Goal: Check status: Check status

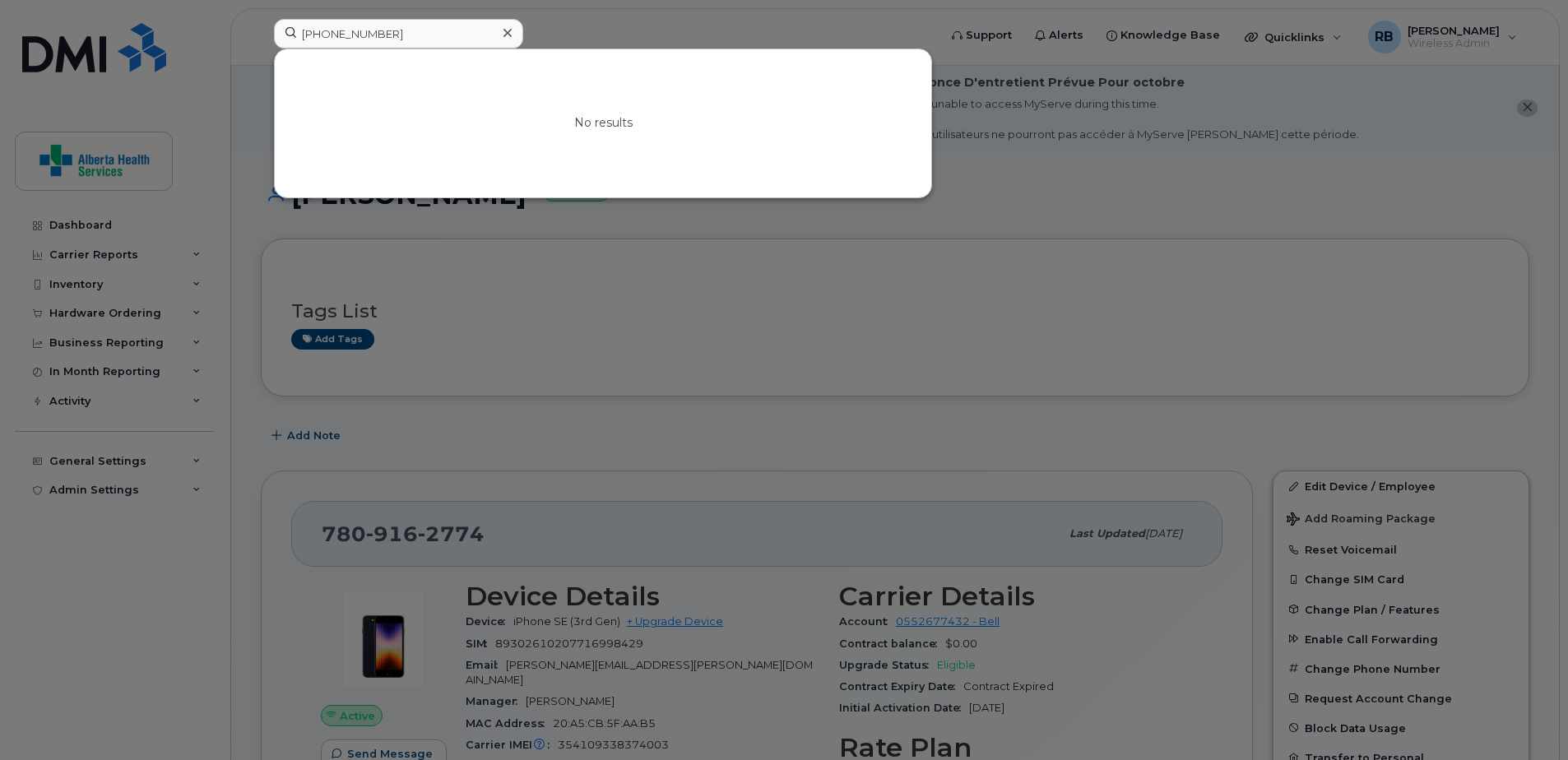
click at [260, 36] on div "587-879-8209 No results" at bounding box center [600, 37] width 680 height 37
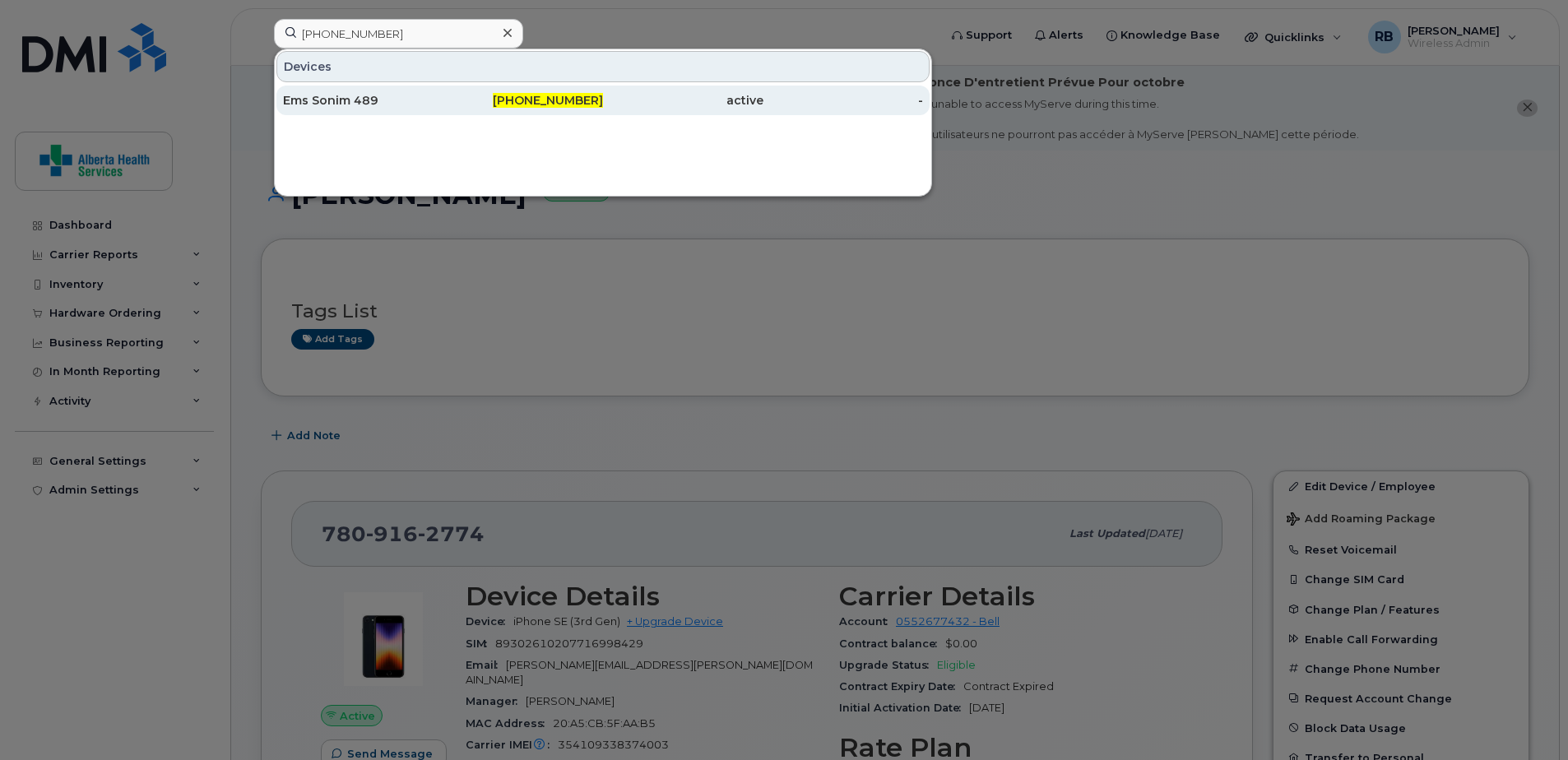
type input "587-340-6581"
click at [449, 97] on div "587-340-6581" at bounding box center [523, 101] width 161 height 17
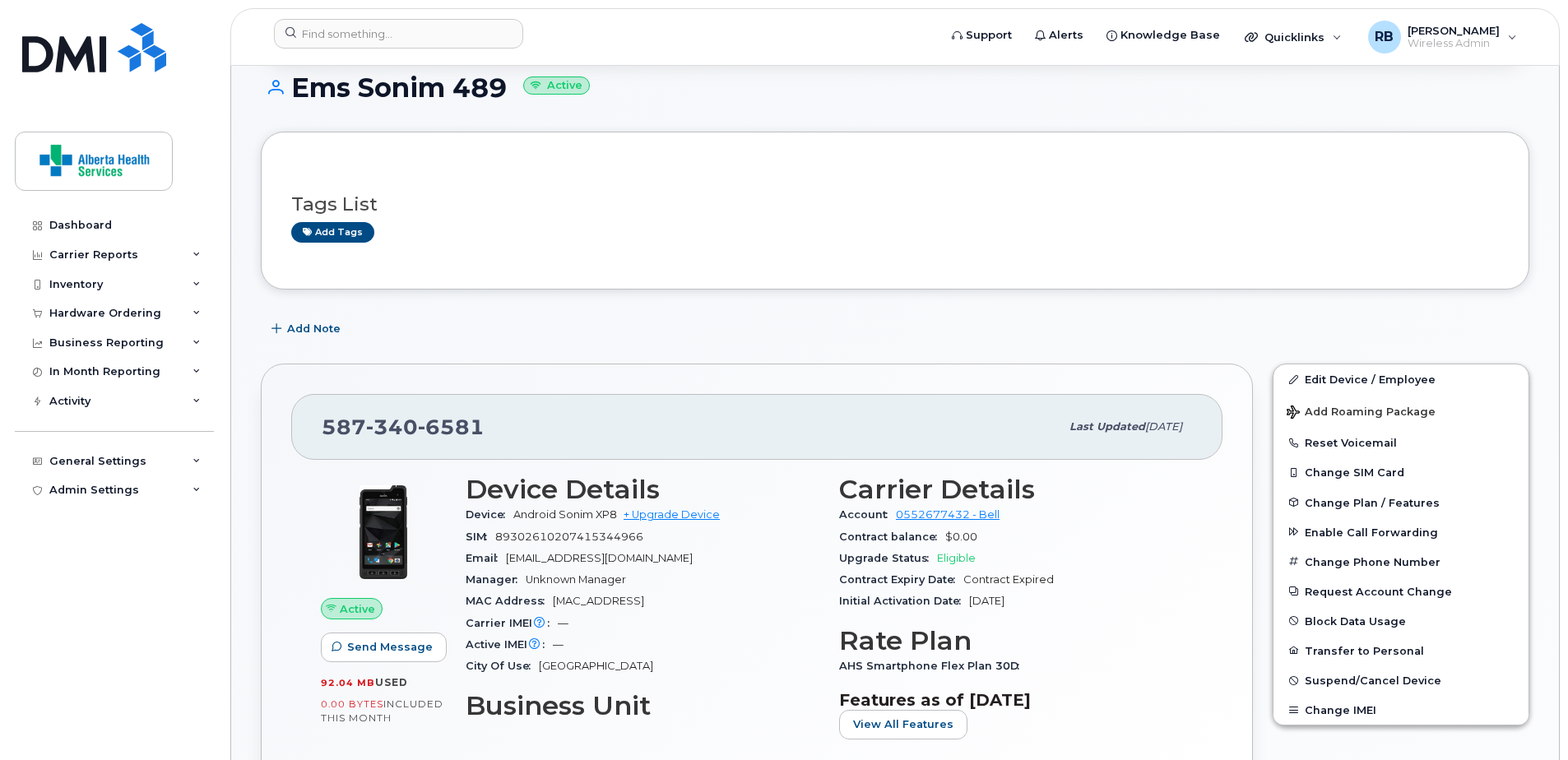
scroll to position [387, 0]
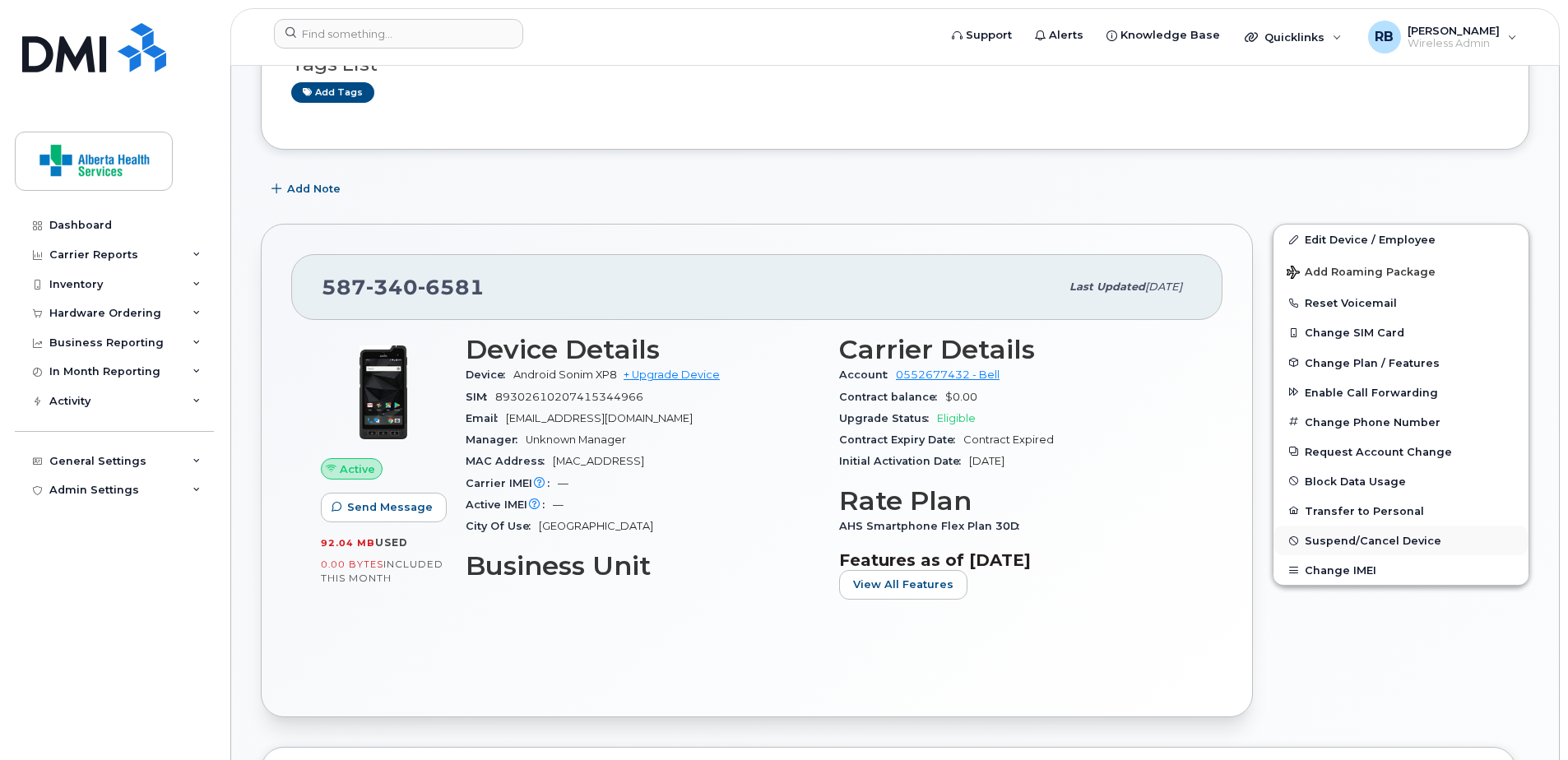
click at [1374, 539] on span "Suspend/Cancel Device" at bounding box center [1373, 540] width 136 height 12
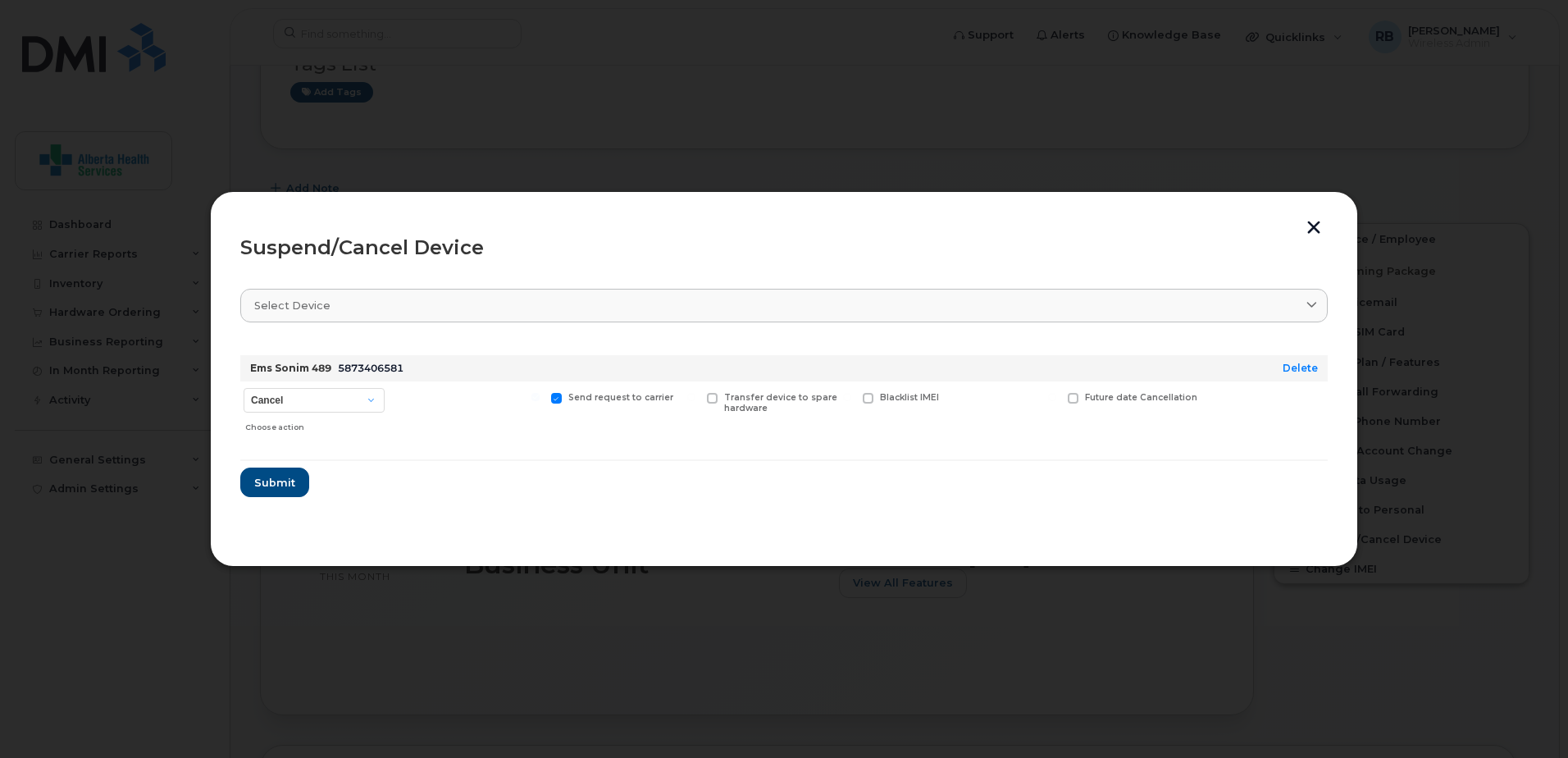
click at [1308, 219] on div "Suspend/Cancel Device Select device Type first three symbols or more Ems Sonim …" at bounding box center [784, 378] width 1148 height 376
click at [1310, 227] on button "button" at bounding box center [1313, 229] width 25 height 17
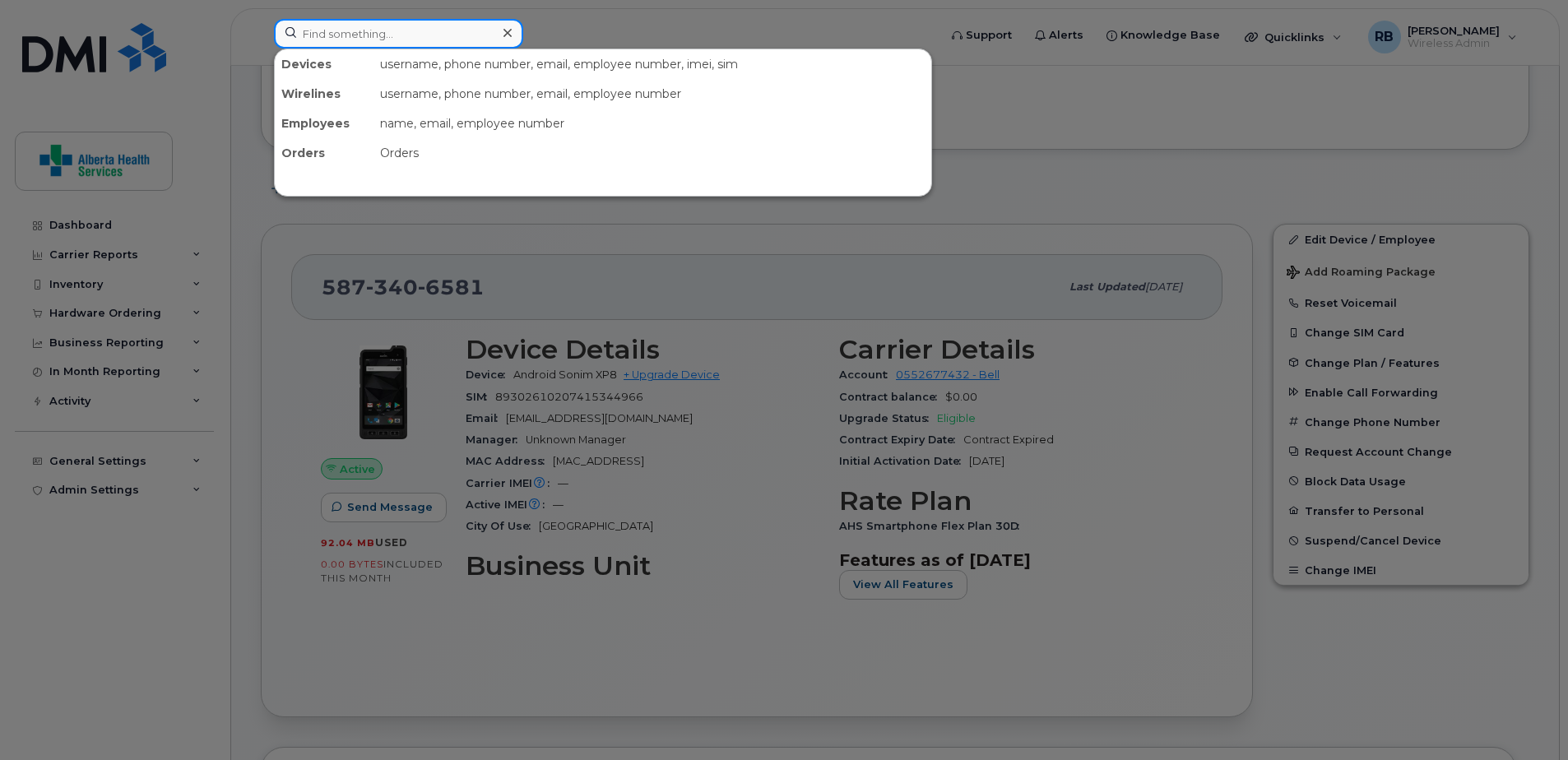
click at [389, 23] on input at bounding box center [398, 34] width 250 height 30
paste input "[PERSON_NAME]"
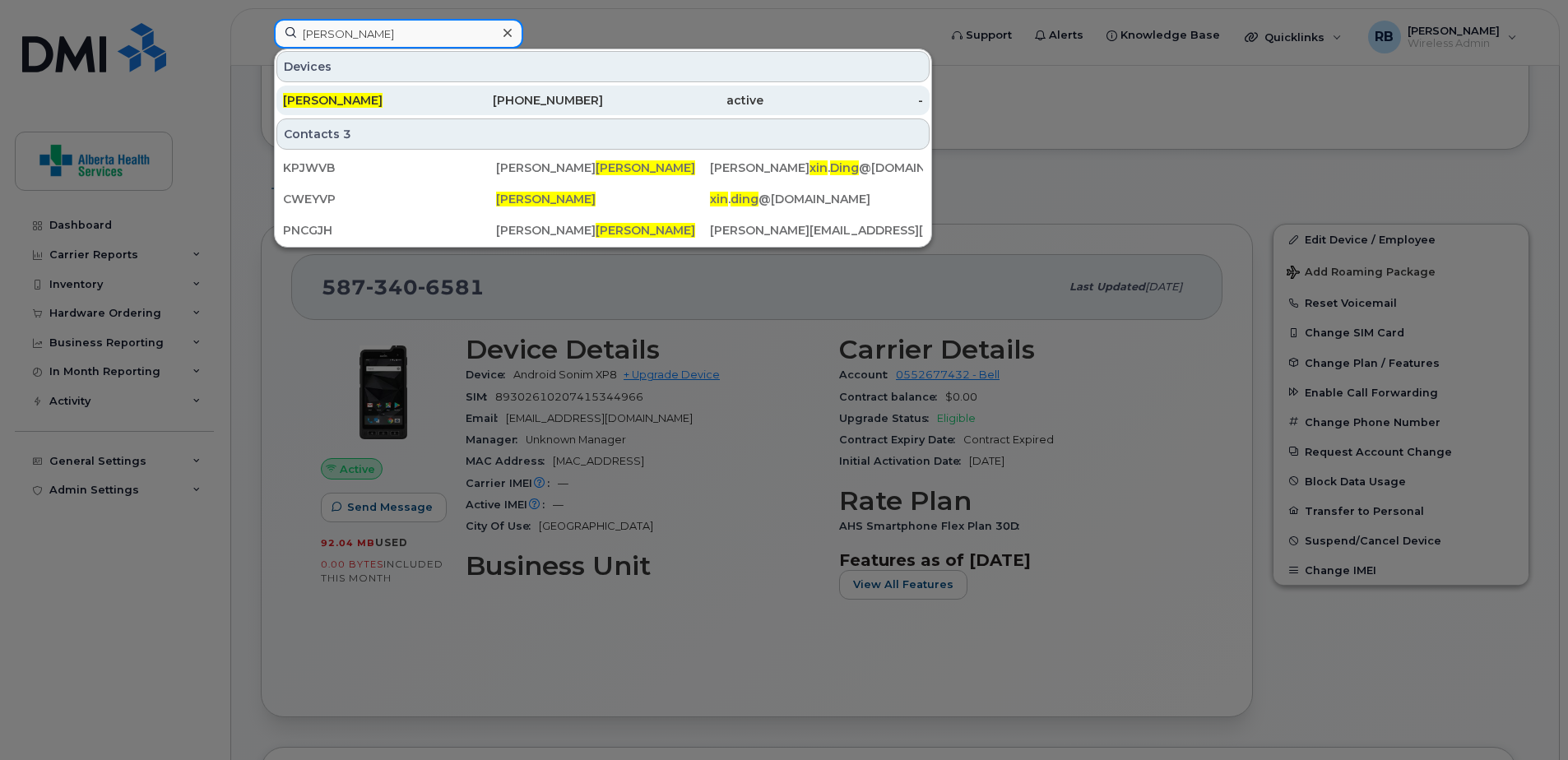
type input "[PERSON_NAME]"
click at [631, 108] on div "active" at bounding box center [683, 101] width 161 height 17
